Goal: Task Accomplishment & Management: Manage account settings

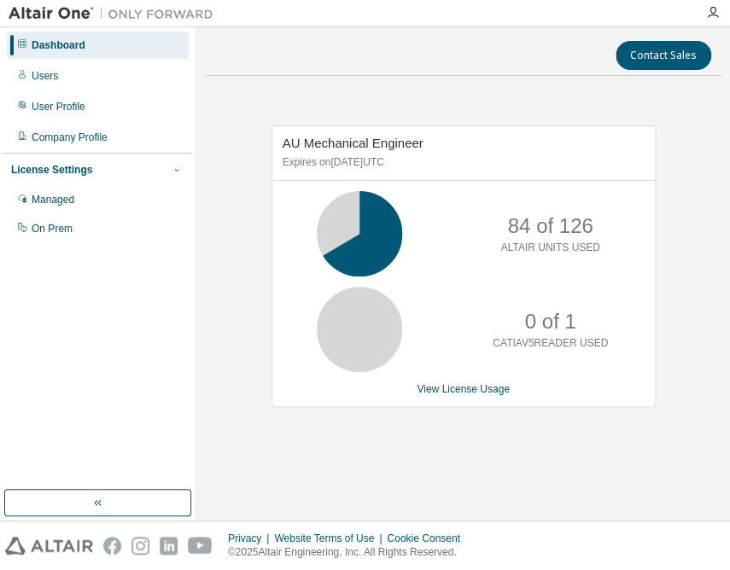
click at [551, 86] on div "Contact Sales AU Mechanical Engineer Expires on [DATE] UTC 84 of 126 ALTAIR UNI…" at bounding box center [463, 274] width 517 height 476
click at [58, 201] on div "Managed" at bounding box center [53, 200] width 43 height 14
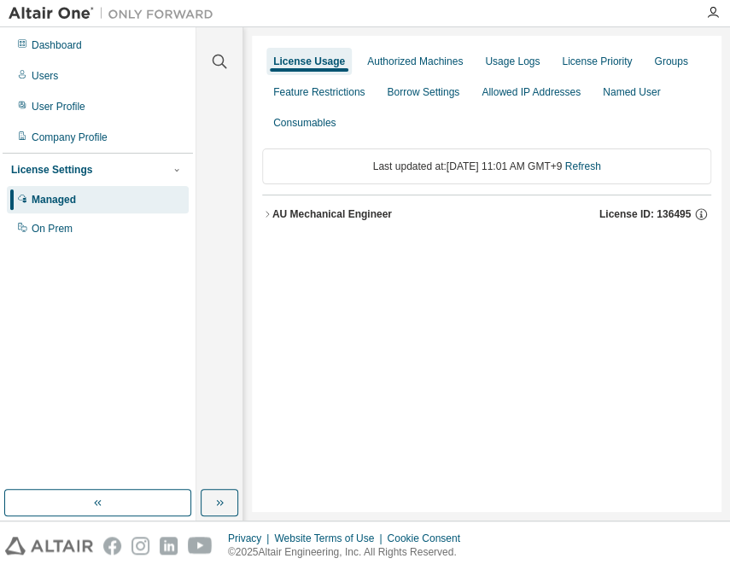
click at [327, 214] on div "AU Mechanical Engineer" at bounding box center [332, 214] width 120 height 14
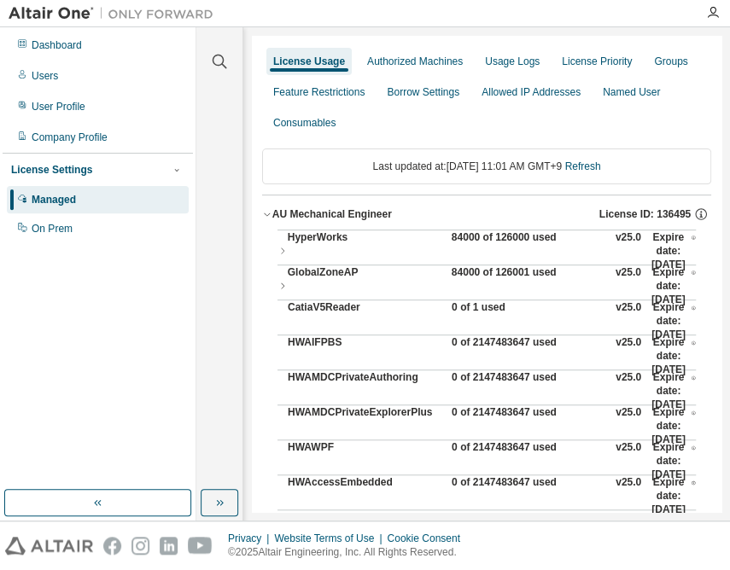
click at [492, 238] on div "84000 of 126000 used" at bounding box center [529, 251] width 154 height 41
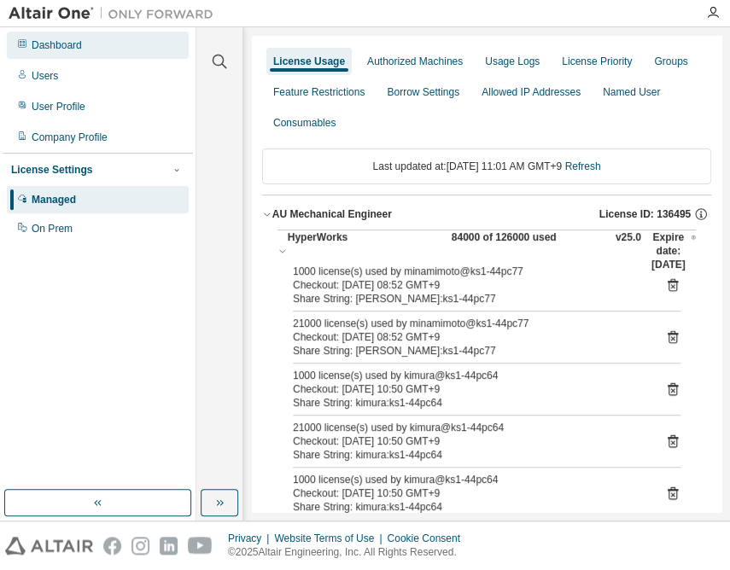
click at [78, 50] on div "Dashboard" at bounding box center [57, 45] width 50 height 14
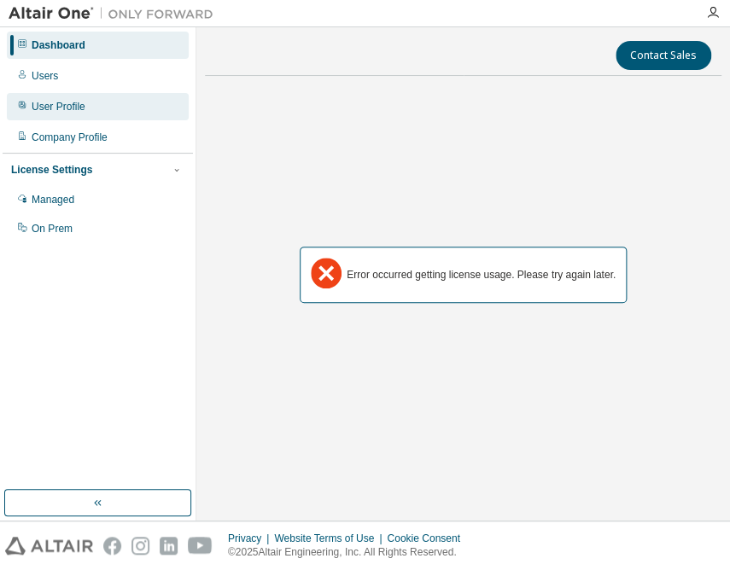
drag, startPoint x: 69, startPoint y: 79, endPoint x: 77, endPoint y: 102, distance: 24.3
click at [69, 79] on div "Users" at bounding box center [98, 75] width 182 height 27
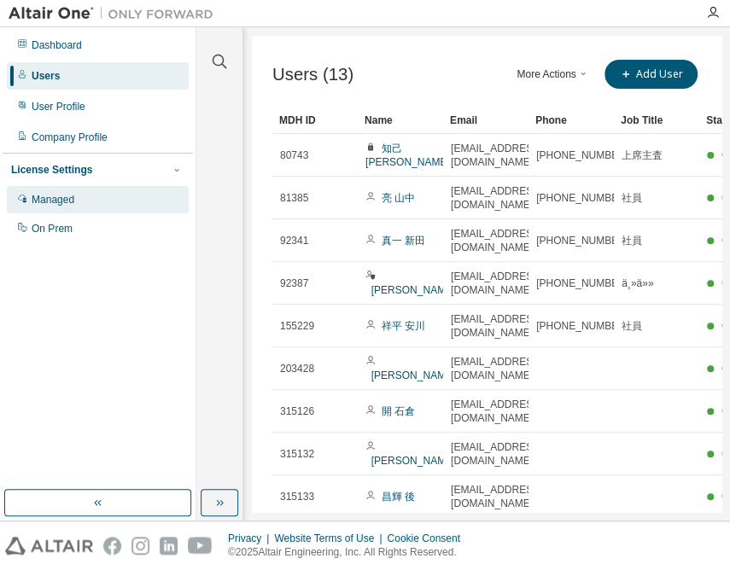
click at [75, 203] on div "Managed" at bounding box center [98, 199] width 182 height 27
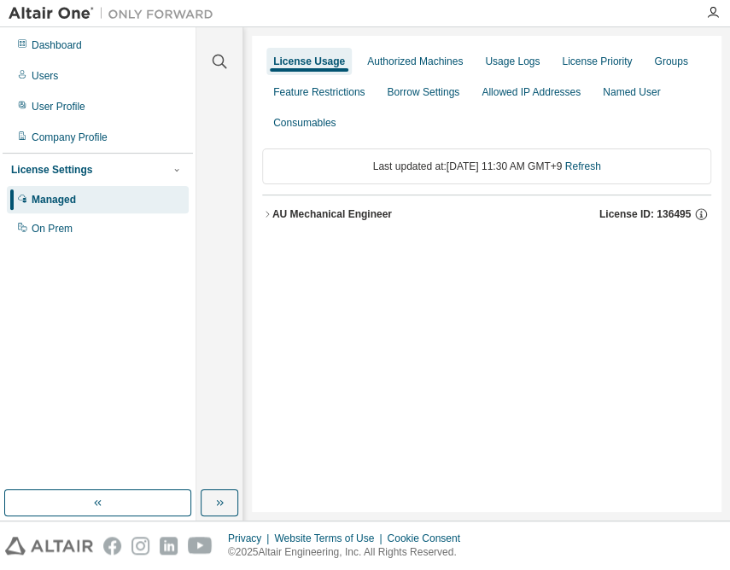
click at [370, 219] on div "AU Mechanical Engineer" at bounding box center [332, 214] width 120 height 14
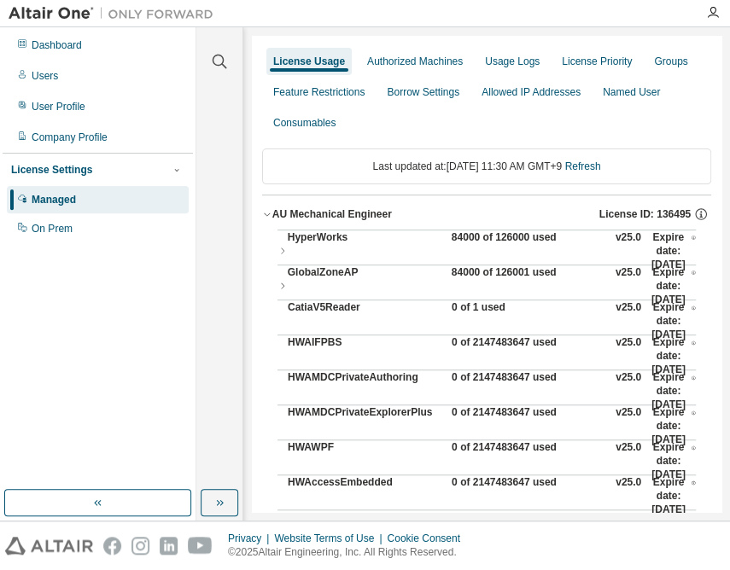
click at [505, 240] on div "84000 of 126000 used" at bounding box center [529, 251] width 154 height 41
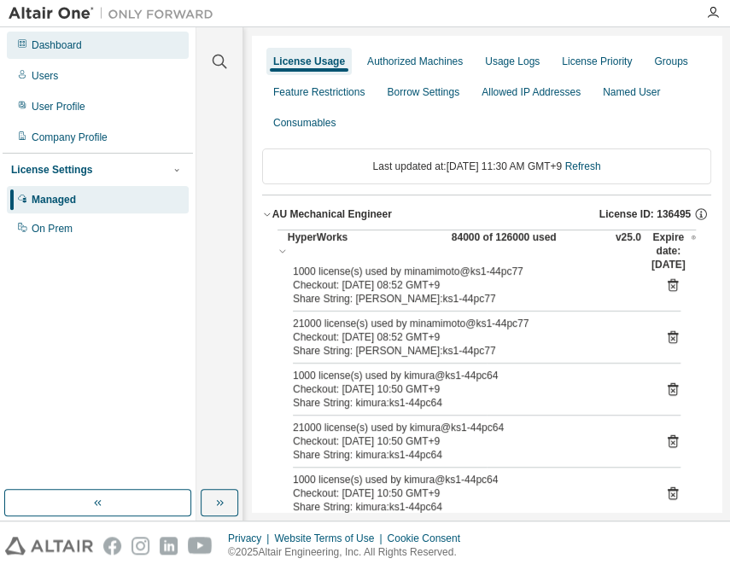
click at [83, 38] on div "Dashboard" at bounding box center [98, 45] width 182 height 27
